Goal: Check status

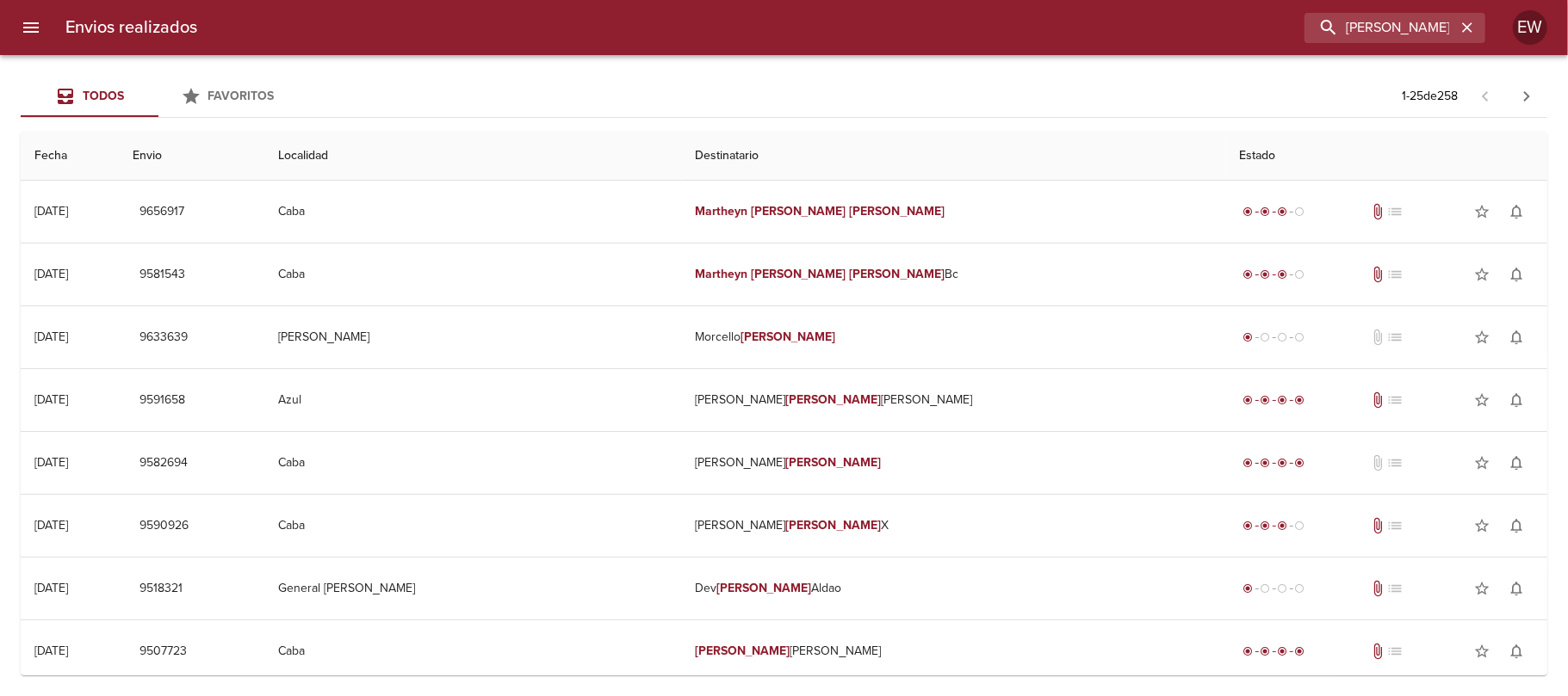
click at [1467, 34] on icon "button" at bounding box center [1466, 28] width 18 height 18
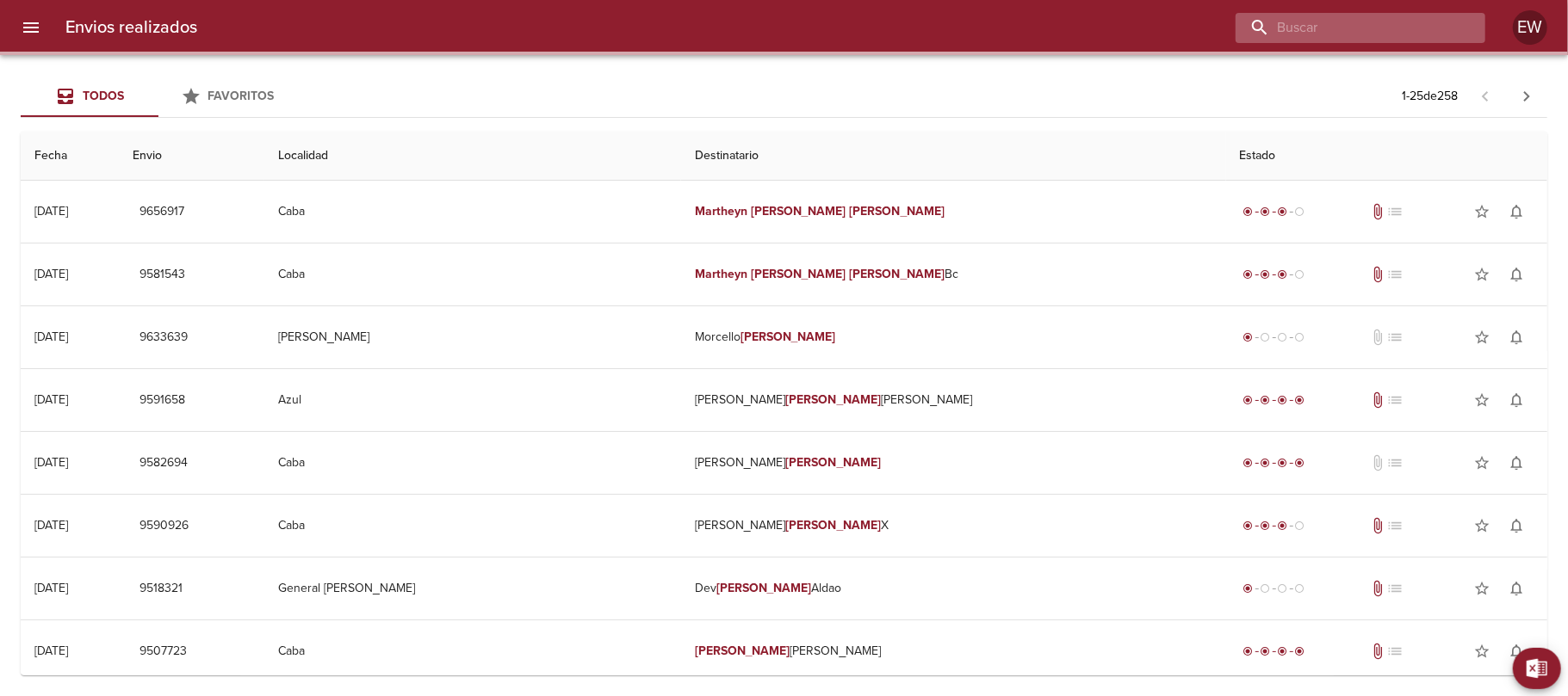
click at [1409, 31] on input "buscar" at bounding box center [1345, 28] width 221 height 30
paste input "[PERSON_NAME] [PERSON_NAME]"
type input "[PERSON_NAME] [PERSON_NAME]"
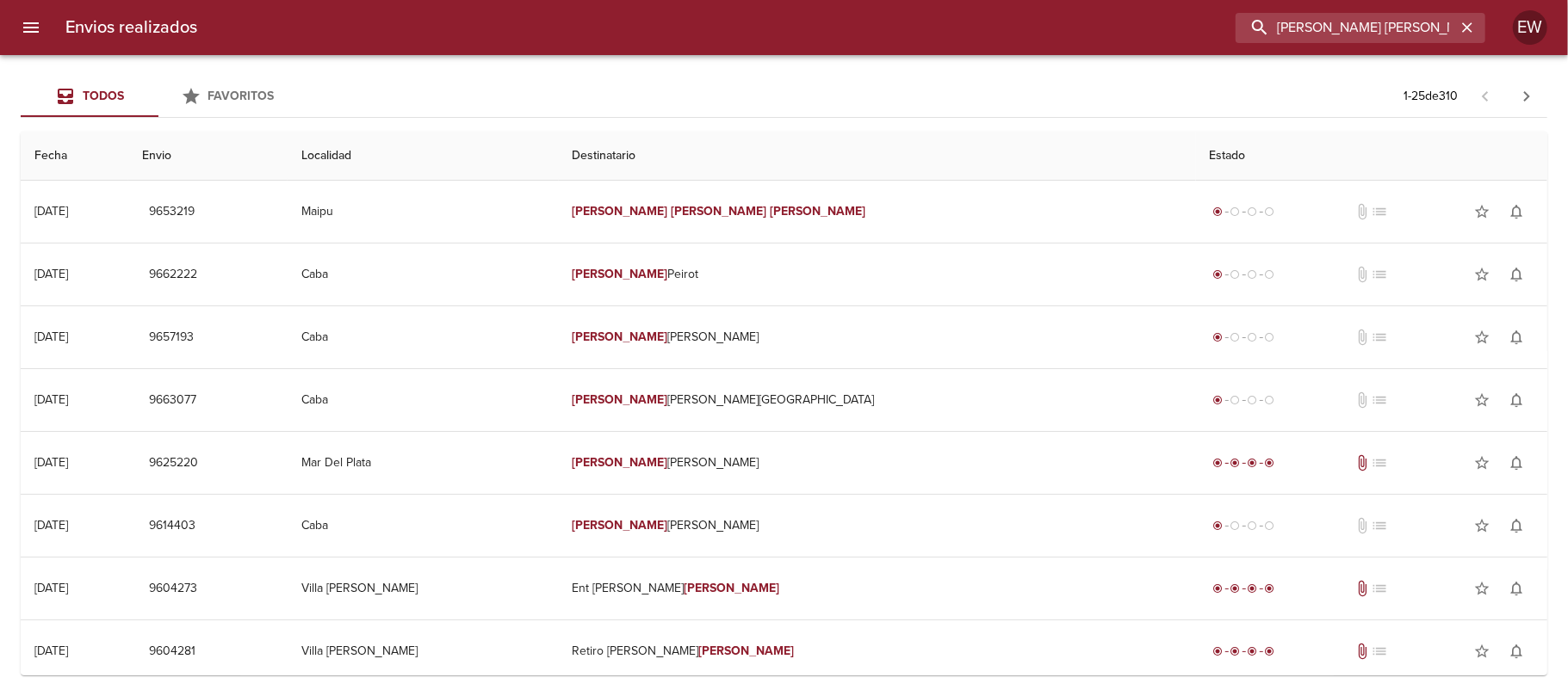
drag, startPoint x: 1358, startPoint y: 36, endPoint x: 1192, endPoint y: 36, distance: 166.0
click at [1192, 36] on div "[PERSON_NAME] [PERSON_NAME]" at bounding box center [848, 28] width 1274 height 30
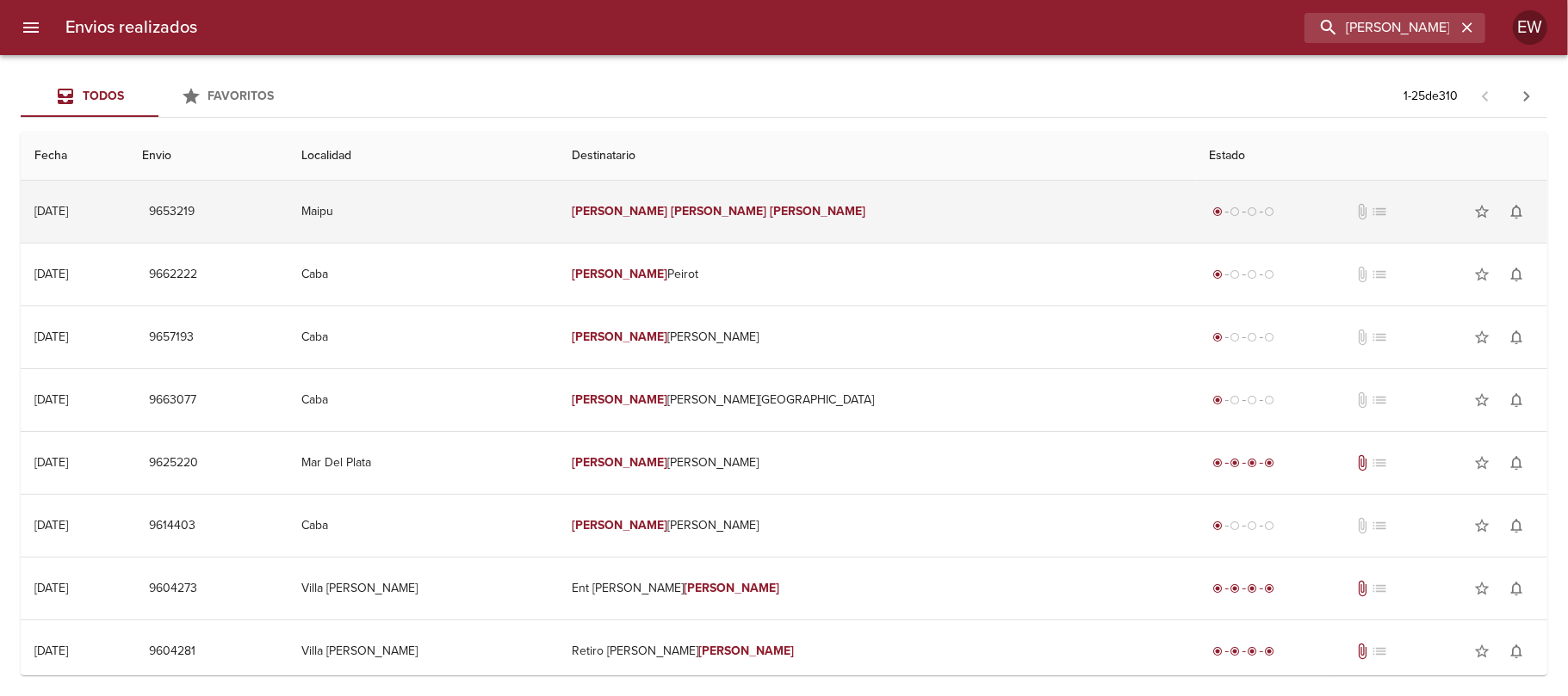
click at [768, 234] on td "[PERSON_NAME] [PERSON_NAME]" at bounding box center [877, 211] width 637 height 62
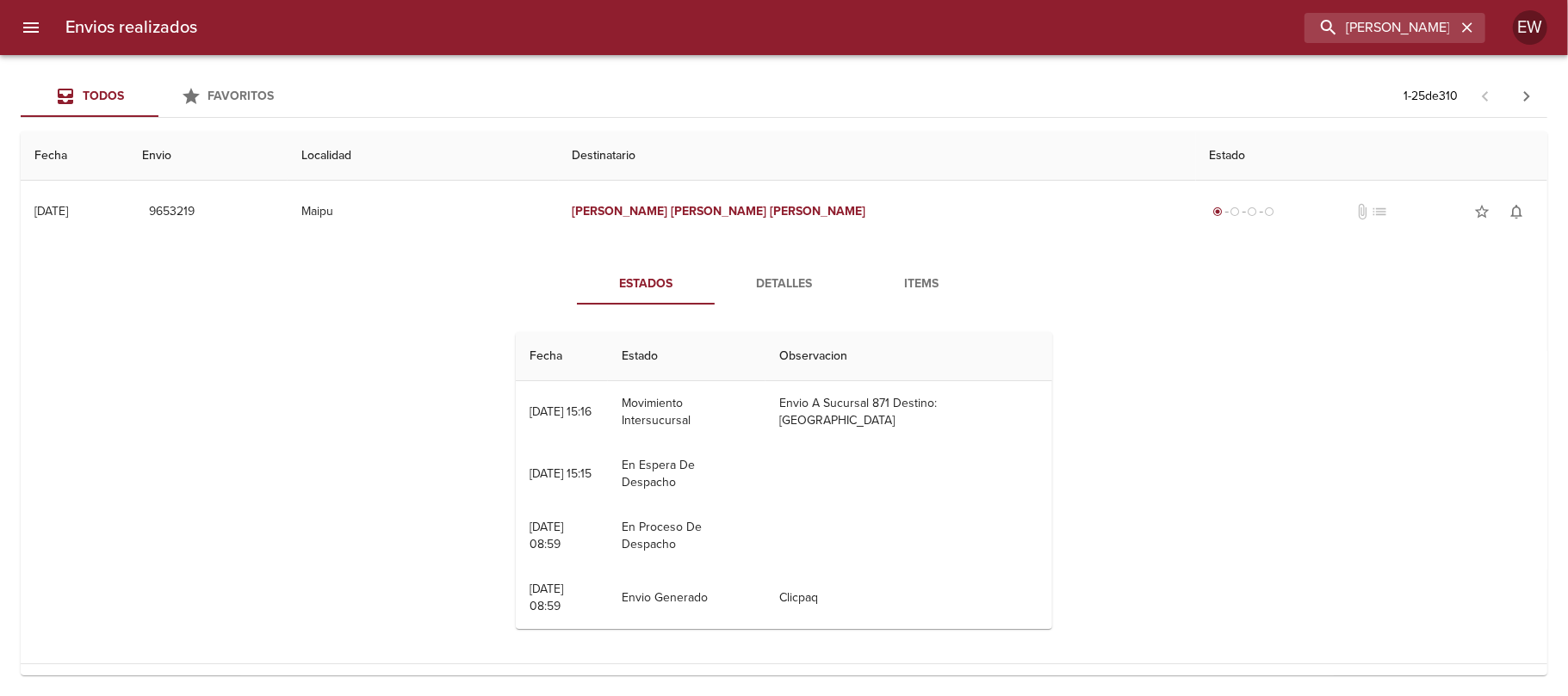
click at [751, 280] on span "Detalles" at bounding box center [783, 283] width 117 height 21
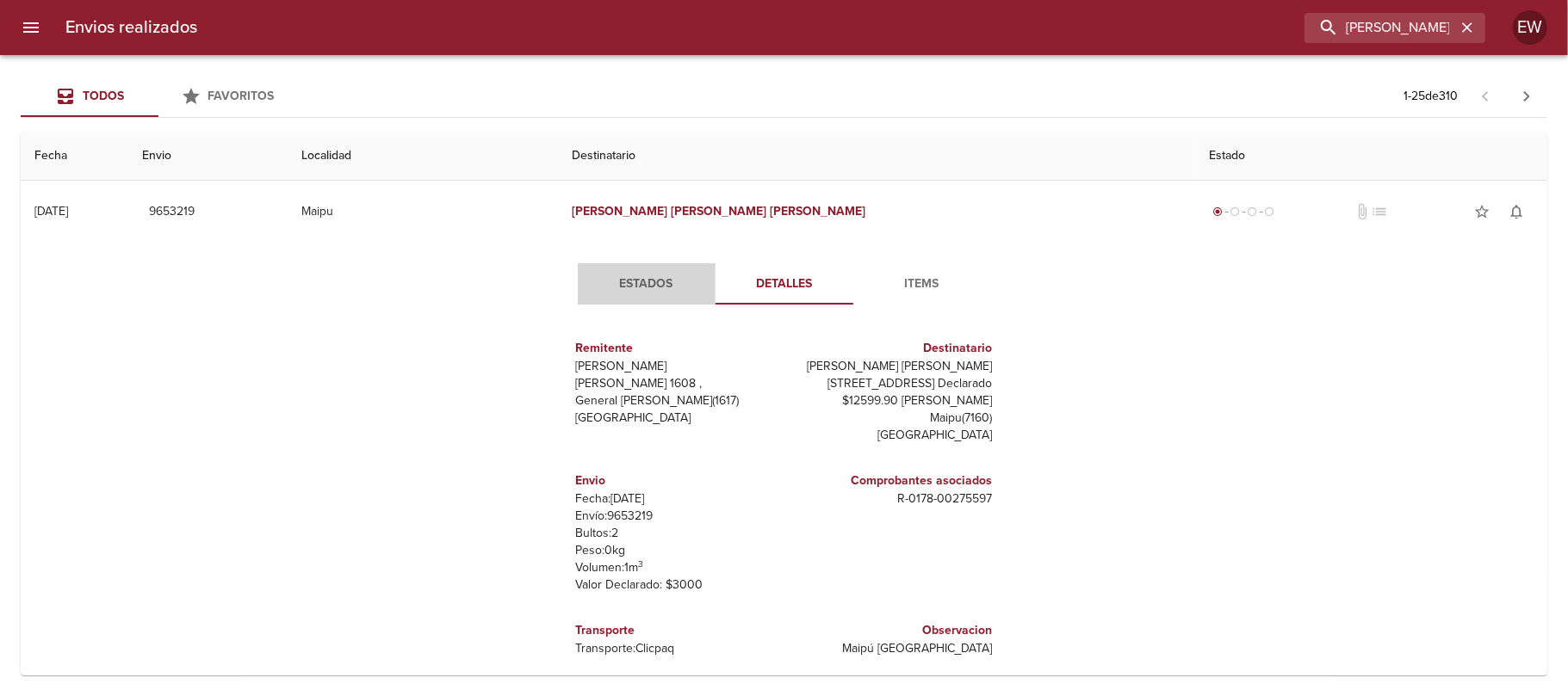
click at [624, 284] on span "Estados" at bounding box center [646, 283] width 117 height 21
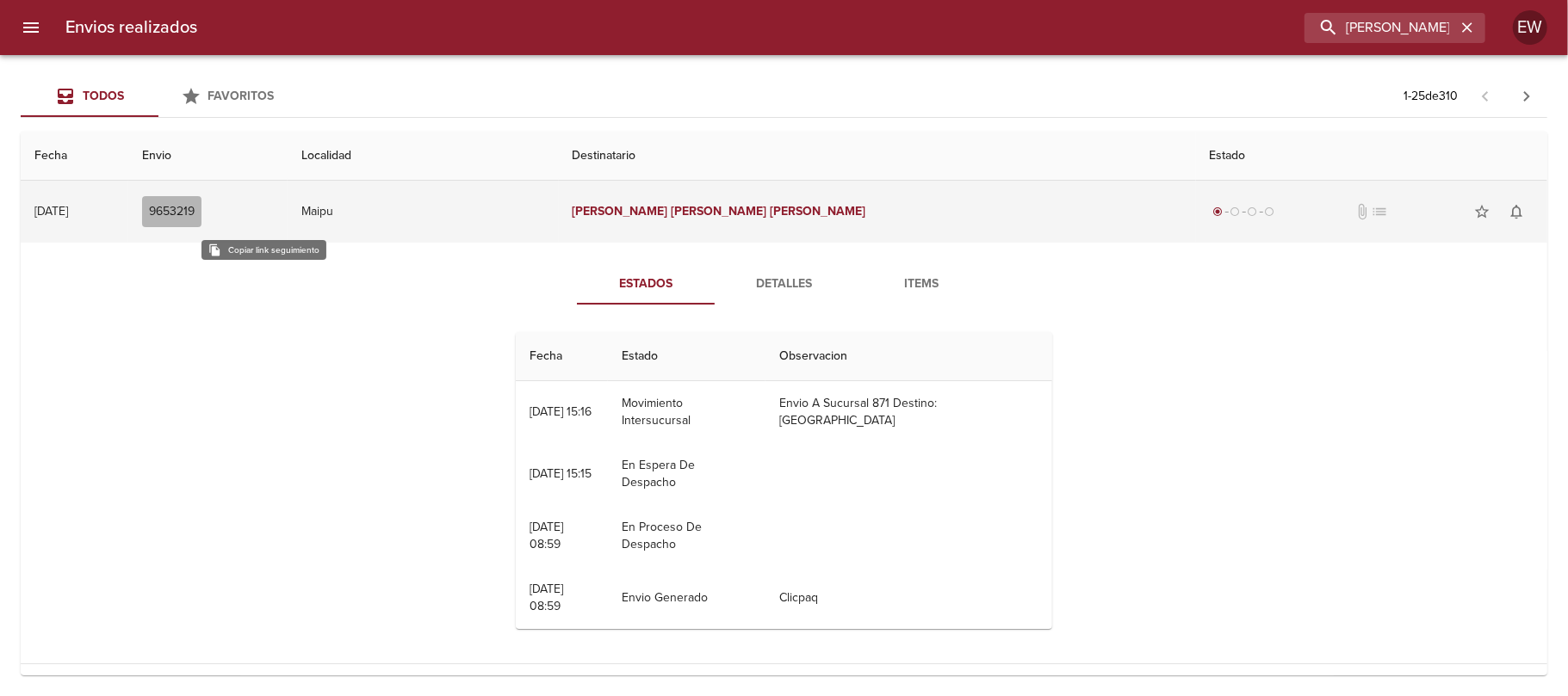
click at [195, 201] on span "9653219" at bounding box center [171, 211] width 45 height 21
click at [195, 214] on span "9653219" at bounding box center [171, 211] width 45 height 21
